Goal: Transaction & Acquisition: Purchase product/service

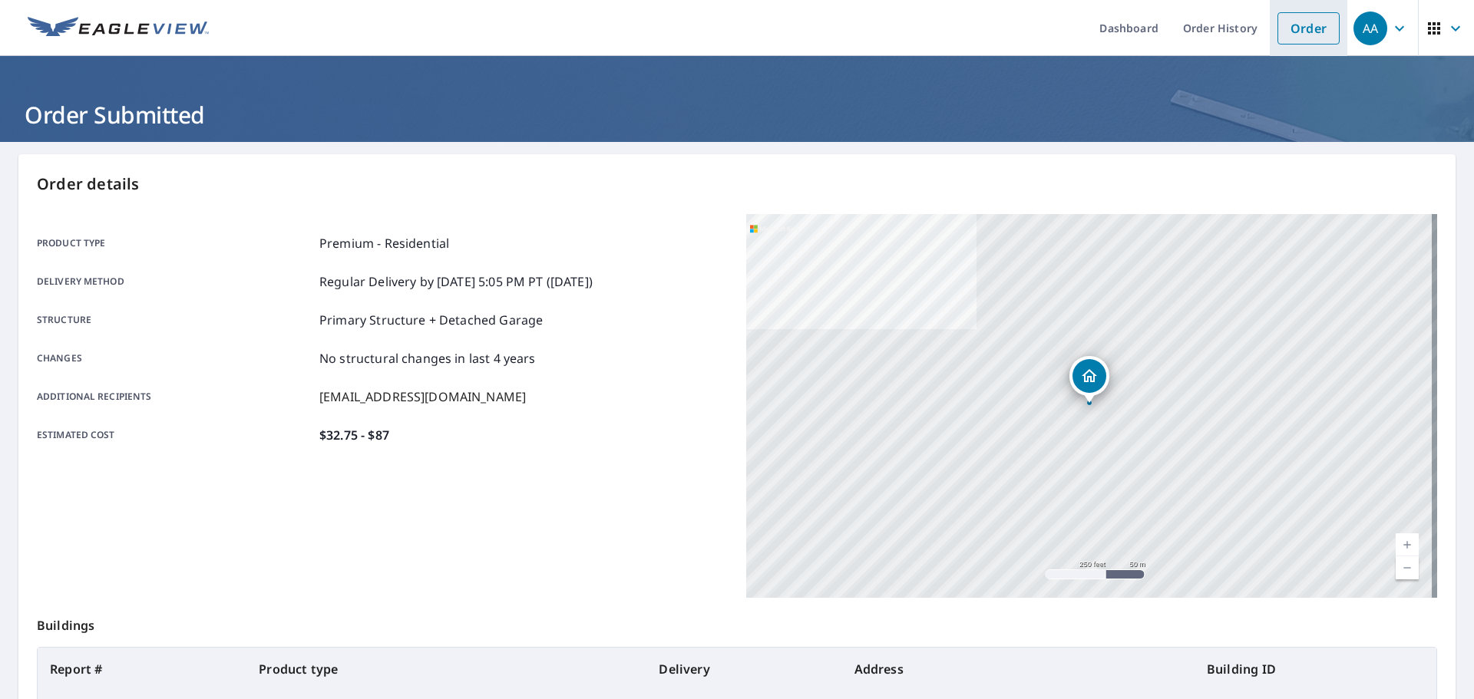
click at [1287, 34] on link "Order" at bounding box center [1309, 28] width 62 height 32
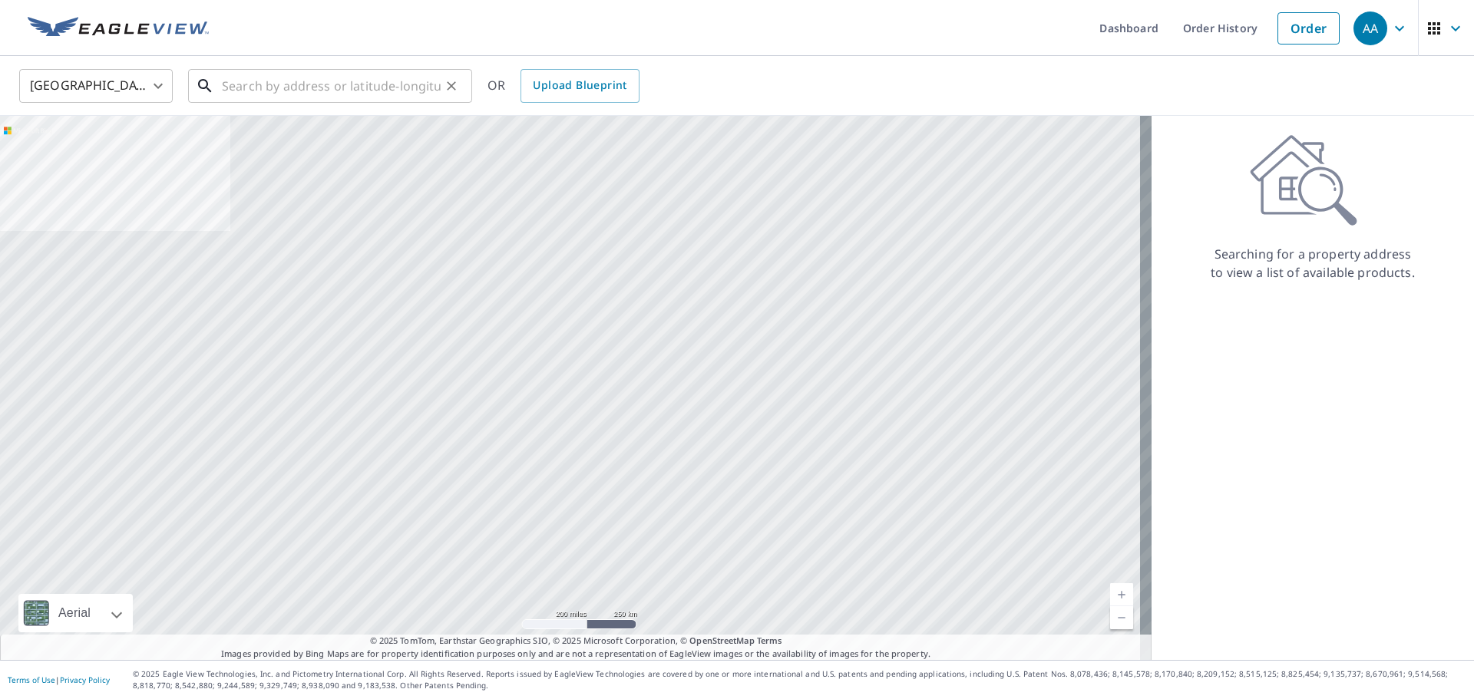
click at [316, 76] on input "text" at bounding box center [331, 85] width 219 height 43
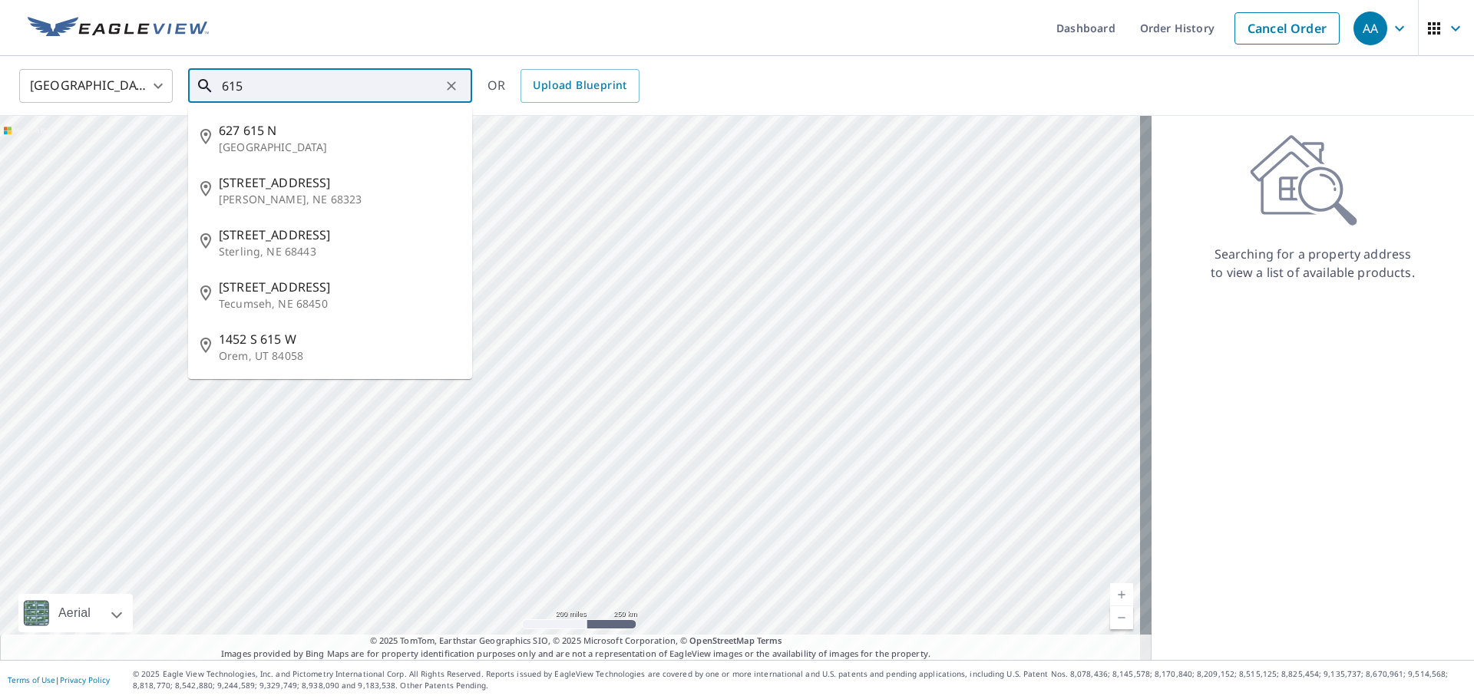
click at [339, 76] on input "615" at bounding box center [331, 85] width 219 height 43
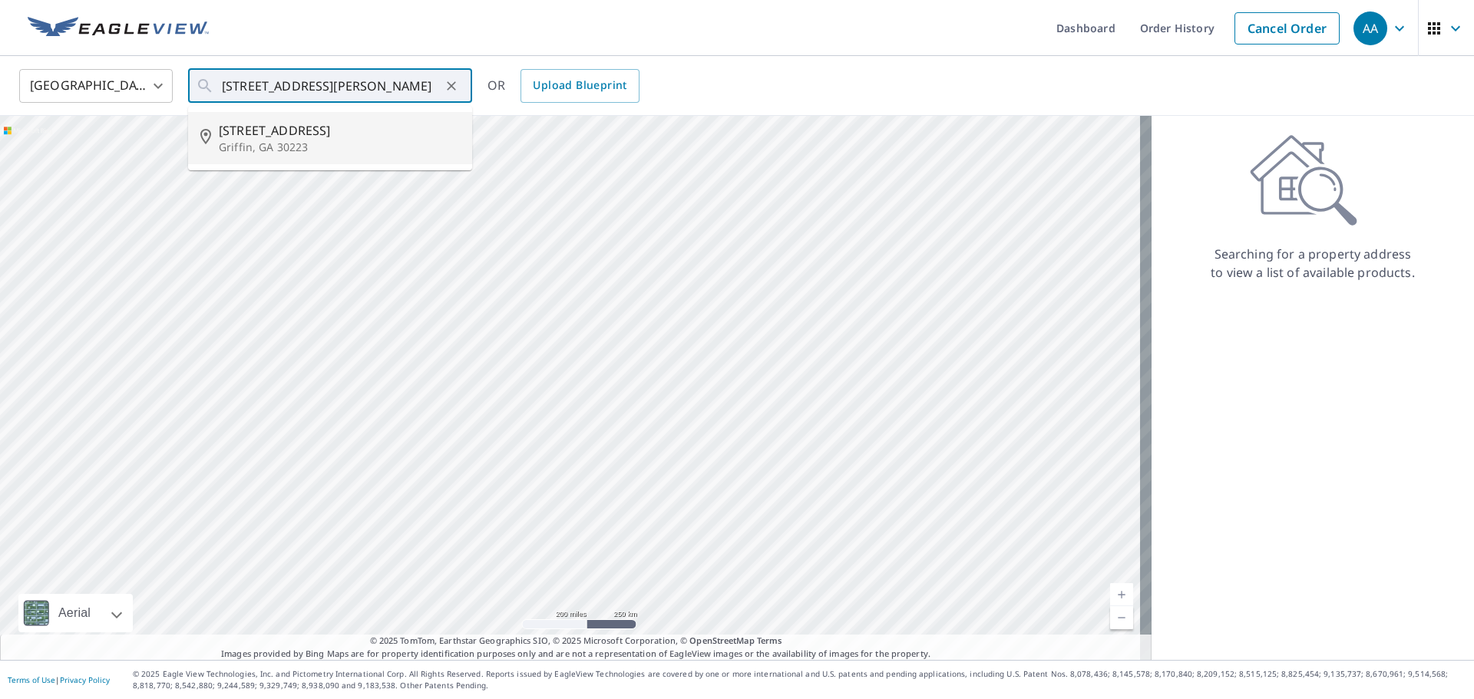
type input "[STREET_ADDRESS][PERSON_NAME]"
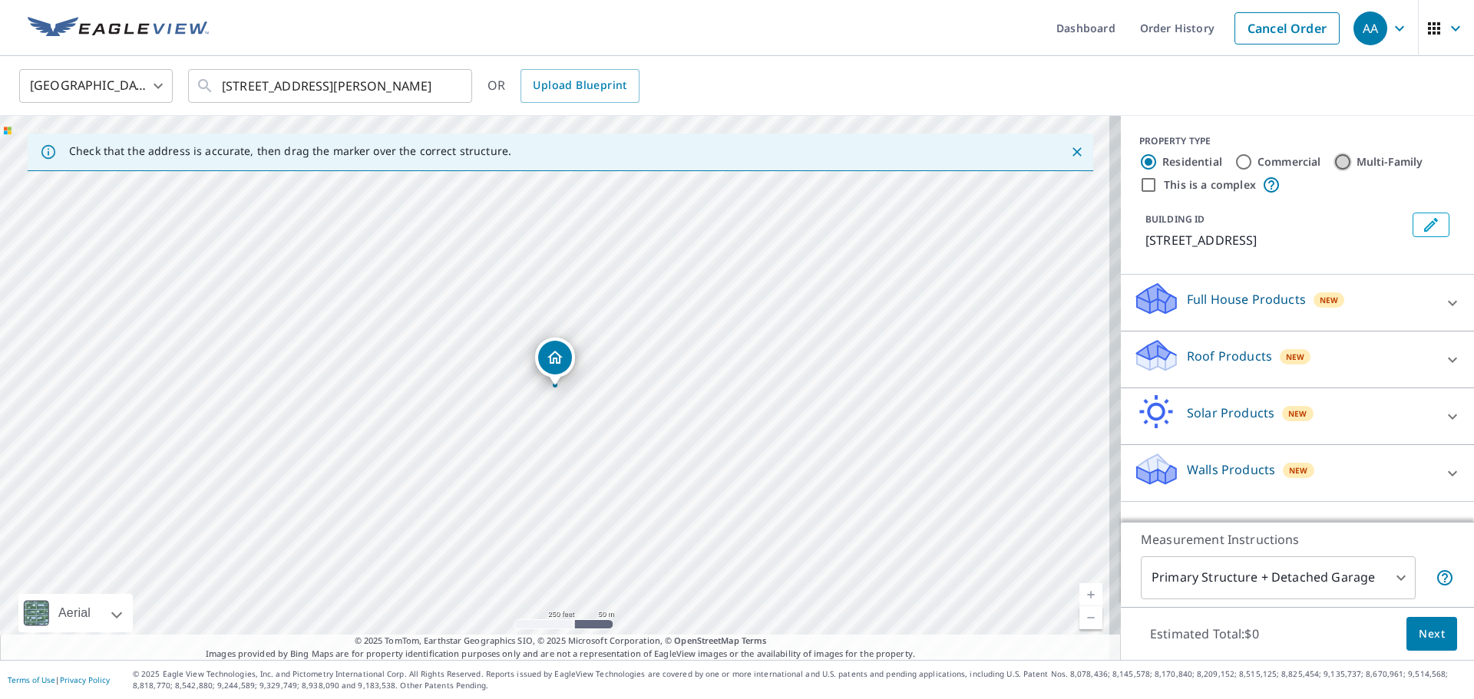
click at [1334, 163] on input "Multi-Family" at bounding box center [1343, 162] width 18 height 18
radio input "true"
type input "2"
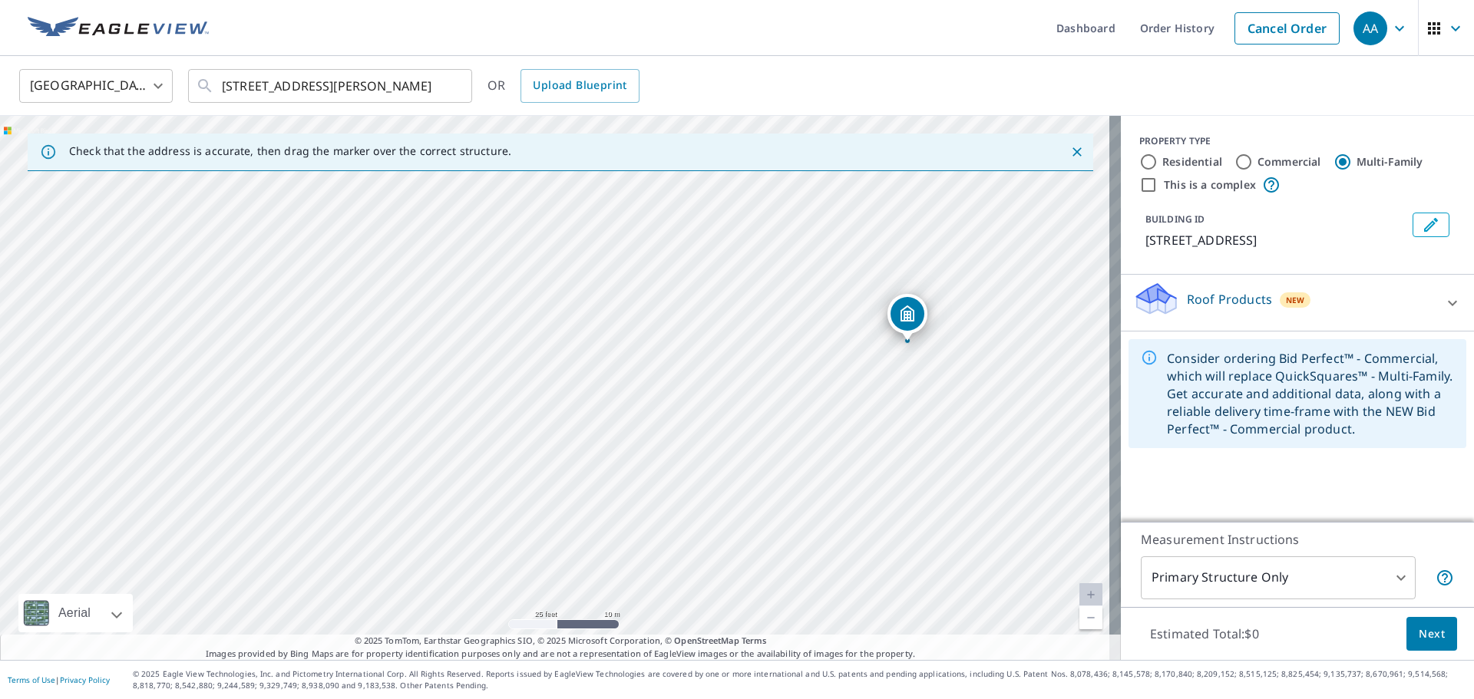
drag, startPoint x: 296, startPoint y: 385, endPoint x: 827, endPoint y: 422, distance: 532.6
click at [825, 423] on div "[STREET_ADDRESS][PERSON_NAME]" at bounding box center [560, 388] width 1121 height 544
drag, startPoint x: 601, startPoint y: 486, endPoint x: 822, endPoint y: 403, distance: 235.4
click at [820, 405] on div "[STREET_ADDRESS][PERSON_NAME]" at bounding box center [560, 388] width 1121 height 544
drag, startPoint x: 739, startPoint y: 490, endPoint x: 752, endPoint y: 441, distance: 50.1
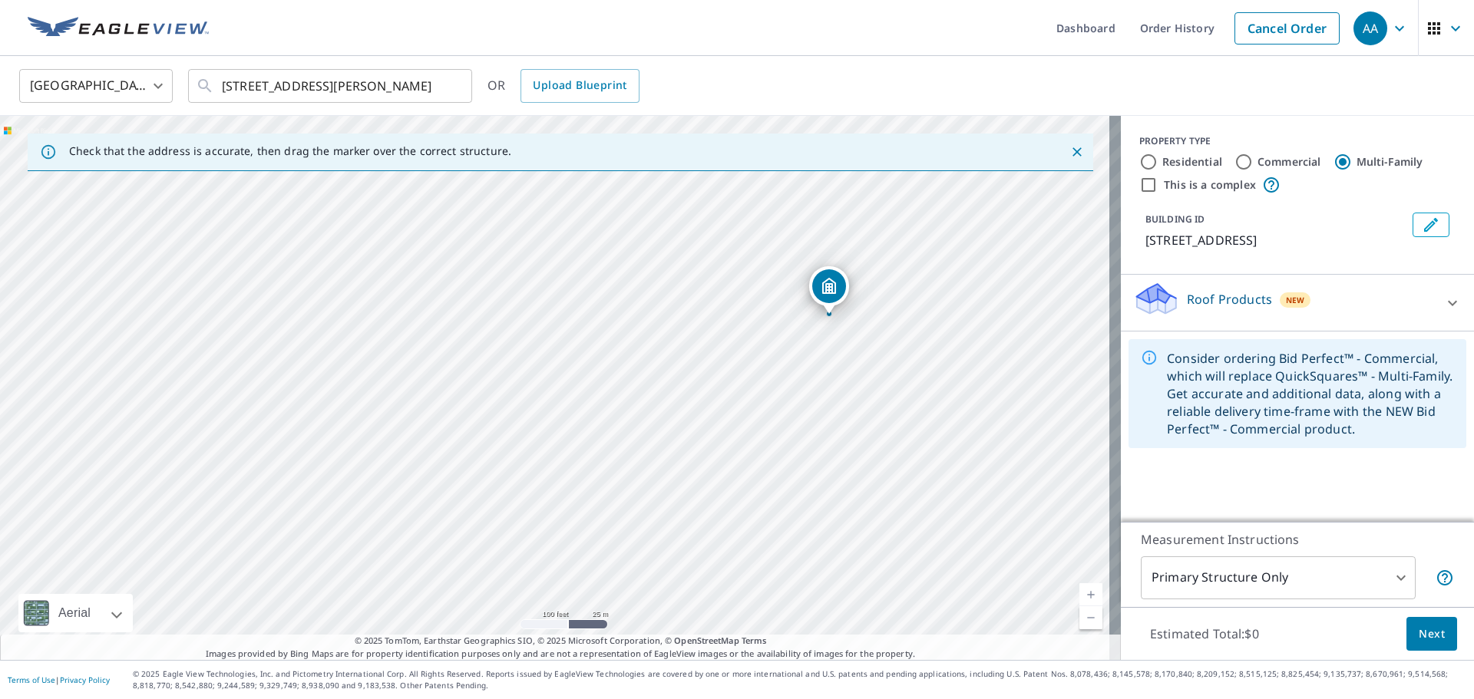
click at [752, 441] on div "[STREET_ADDRESS][PERSON_NAME]" at bounding box center [560, 388] width 1121 height 544
click at [1144, 187] on input "This is a complex" at bounding box center [1148, 185] width 18 height 18
checkbox input "true"
radio input "true"
type input "4"
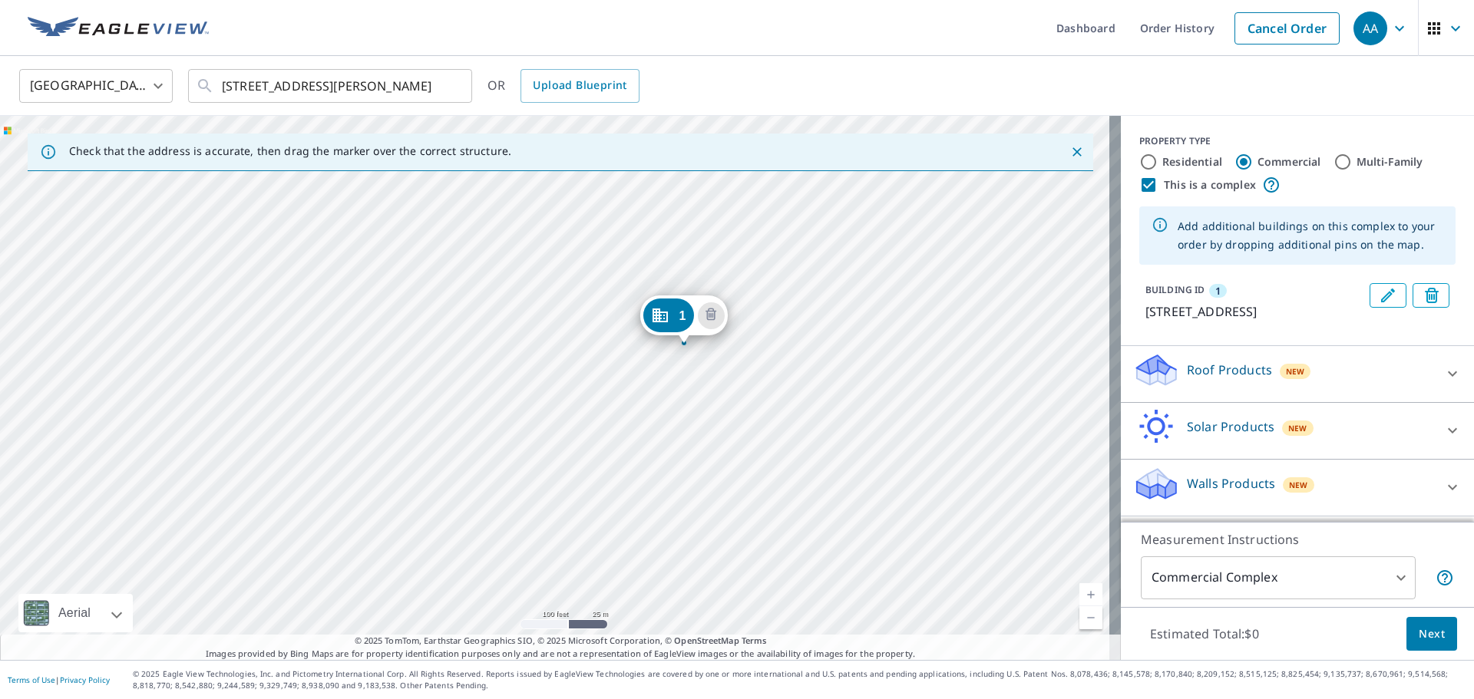
drag, startPoint x: 544, startPoint y: 429, endPoint x: 673, endPoint y: 386, distance: 136.0
click at [673, 386] on div "1 [STREET_ADDRESS][PERSON_NAME]" at bounding box center [560, 388] width 1121 height 544
click at [1367, 570] on body "AA AA Dashboard Order History Cancel Order AA [GEOGRAPHIC_DATA] [GEOGRAPHIC_DAT…" at bounding box center [737, 349] width 1474 height 699
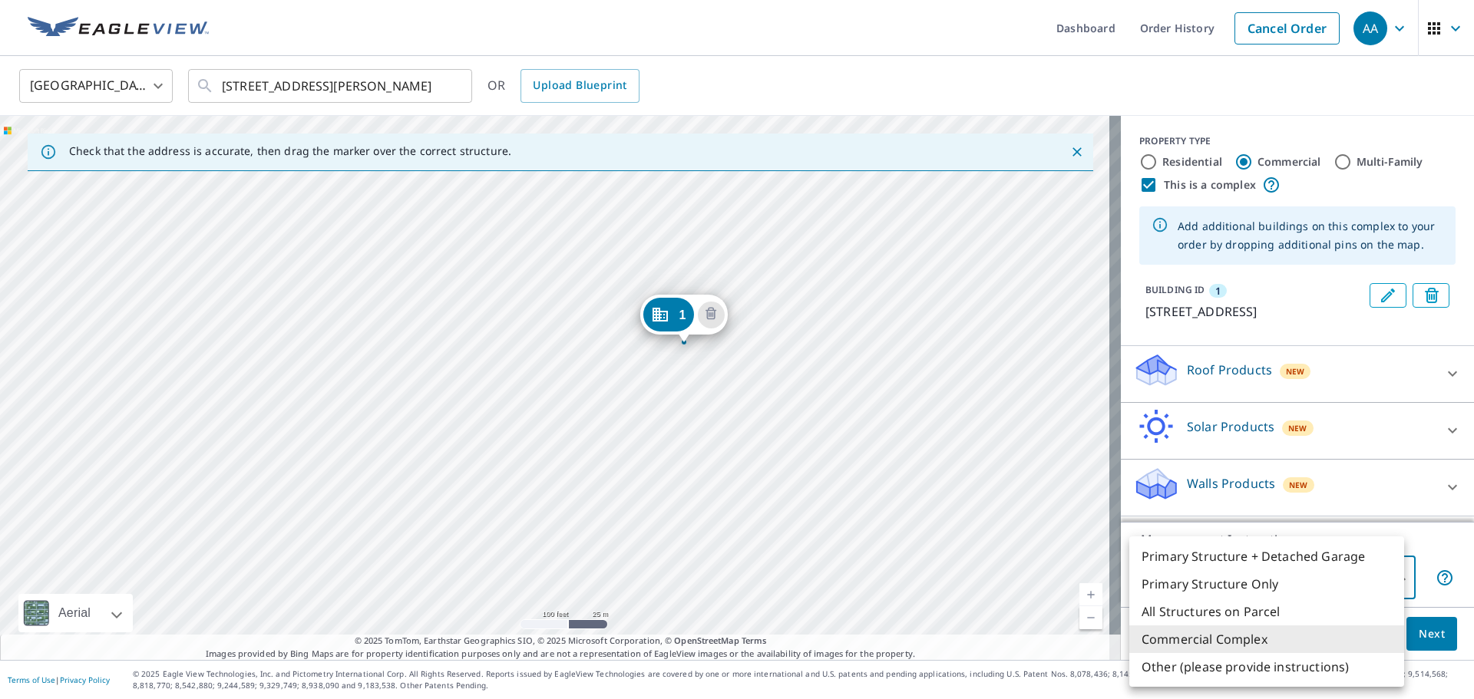
click at [588, 369] on div at bounding box center [737, 349] width 1474 height 699
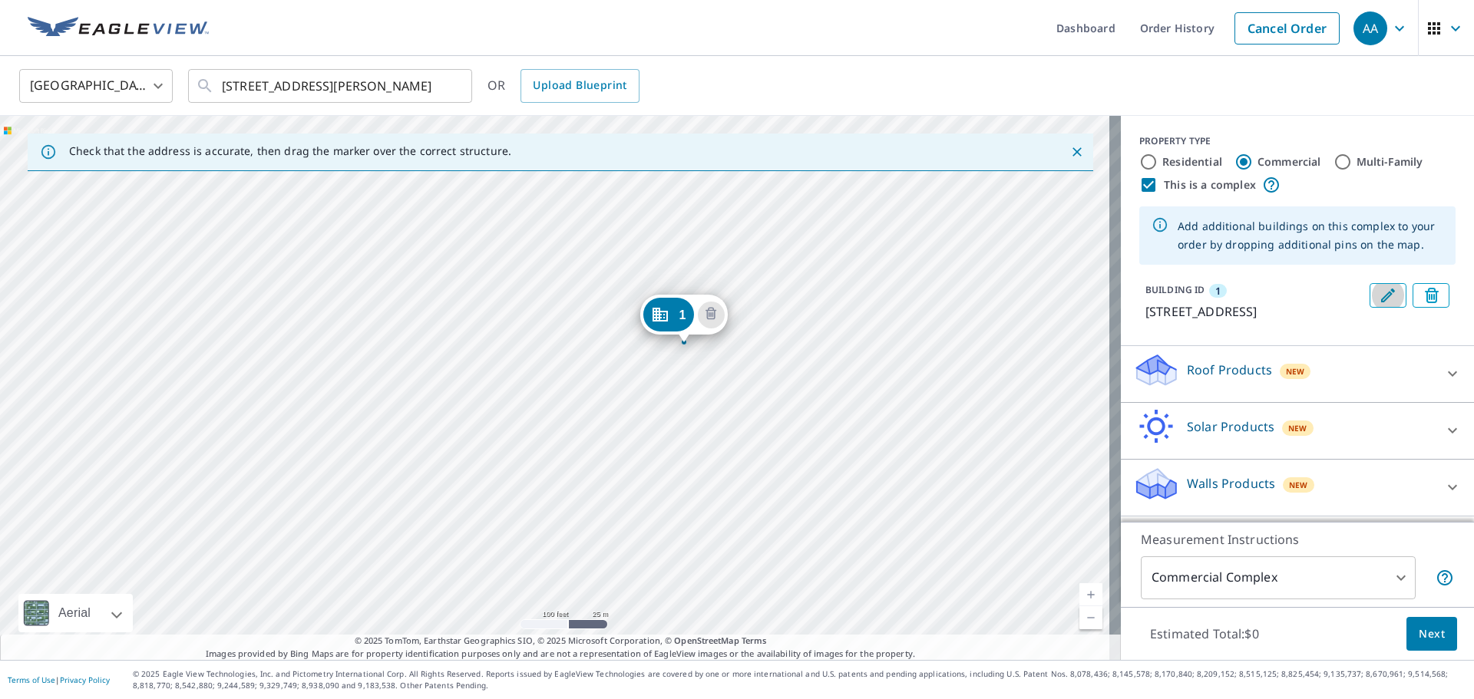
click at [1379, 300] on icon "Edit building 1" at bounding box center [1388, 295] width 18 height 18
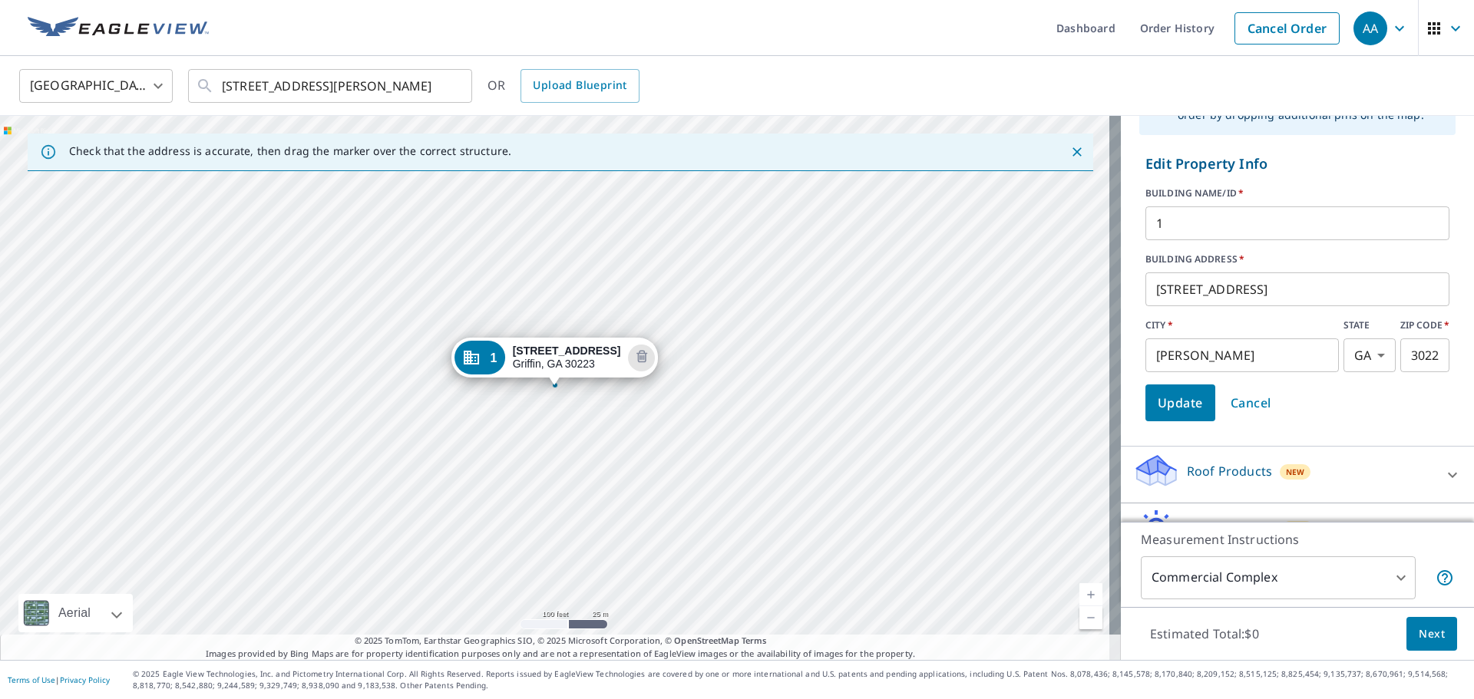
scroll to position [225, 0]
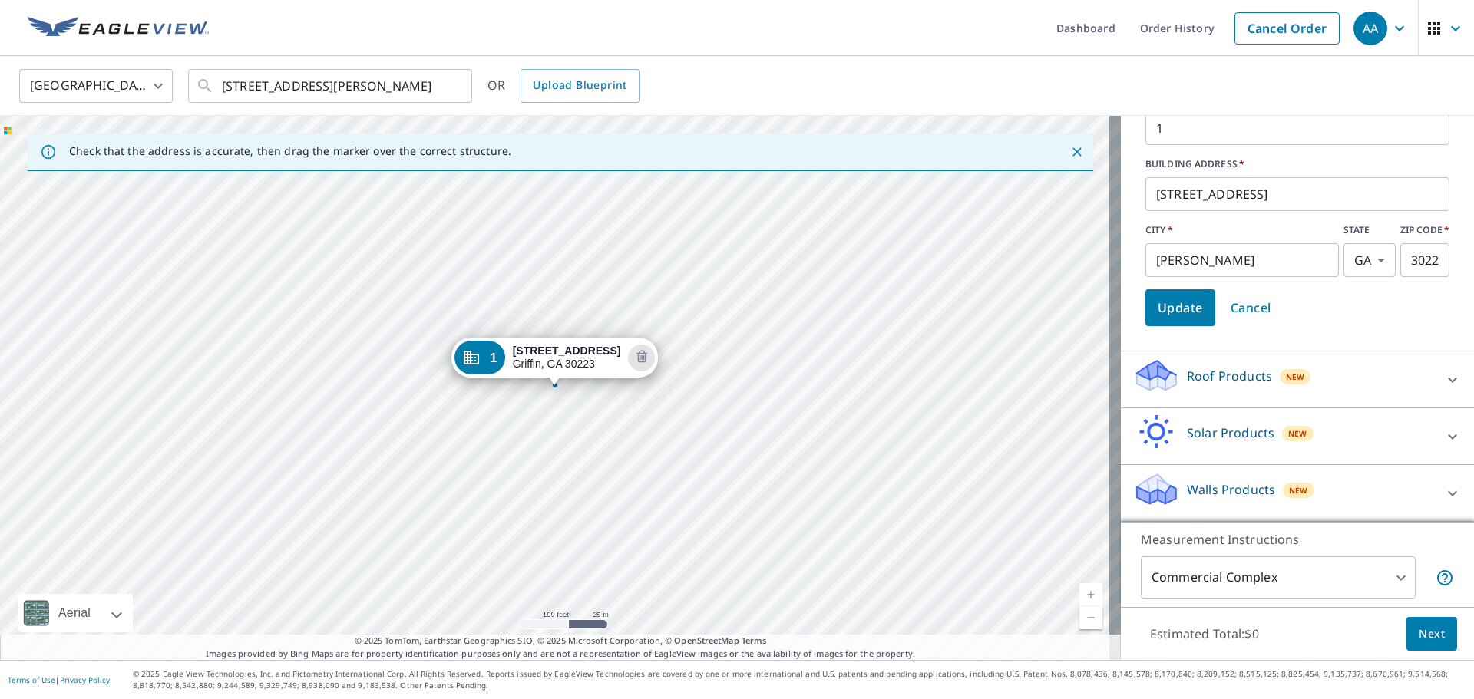
click at [1166, 313] on span "Update" at bounding box center [1180, 307] width 45 height 21
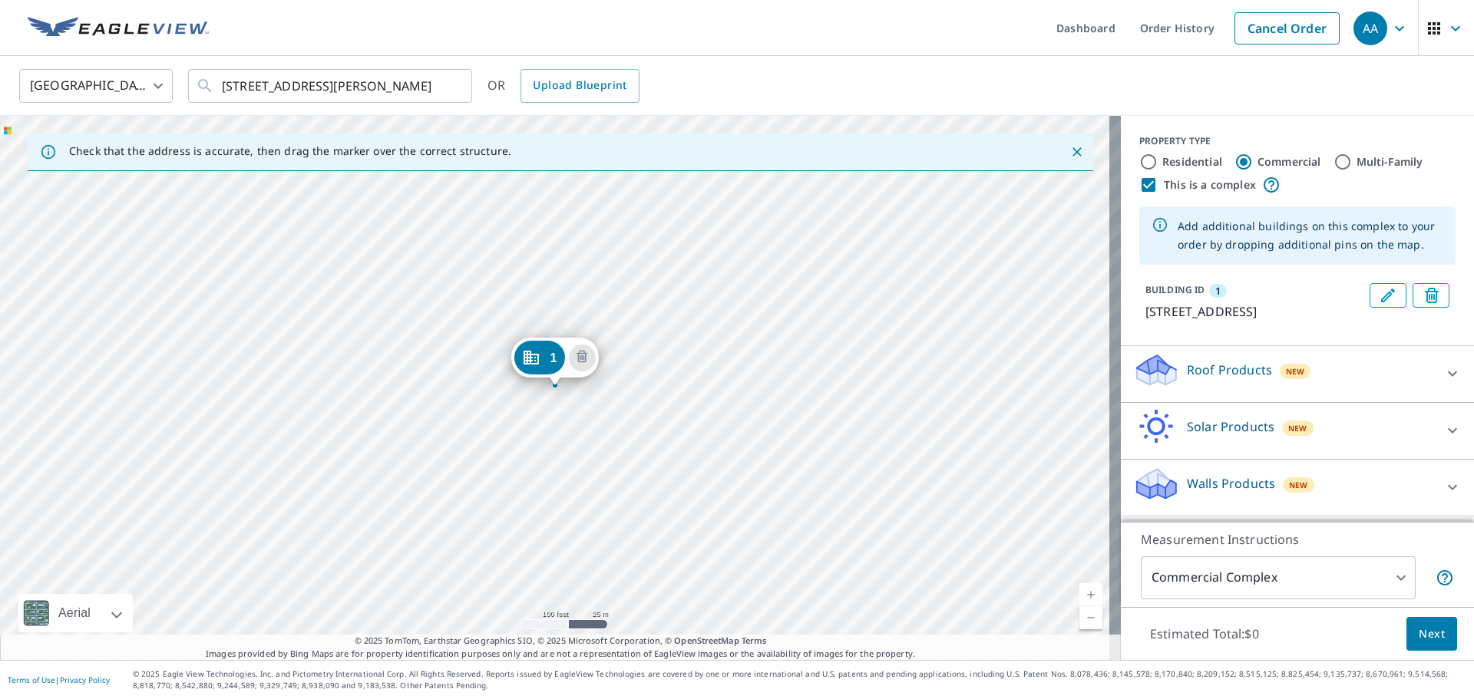
scroll to position [13, 0]
click at [1070, 156] on icon "Close" at bounding box center [1077, 151] width 15 height 15
